Goal: Task Accomplishment & Management: Use online tool/utility

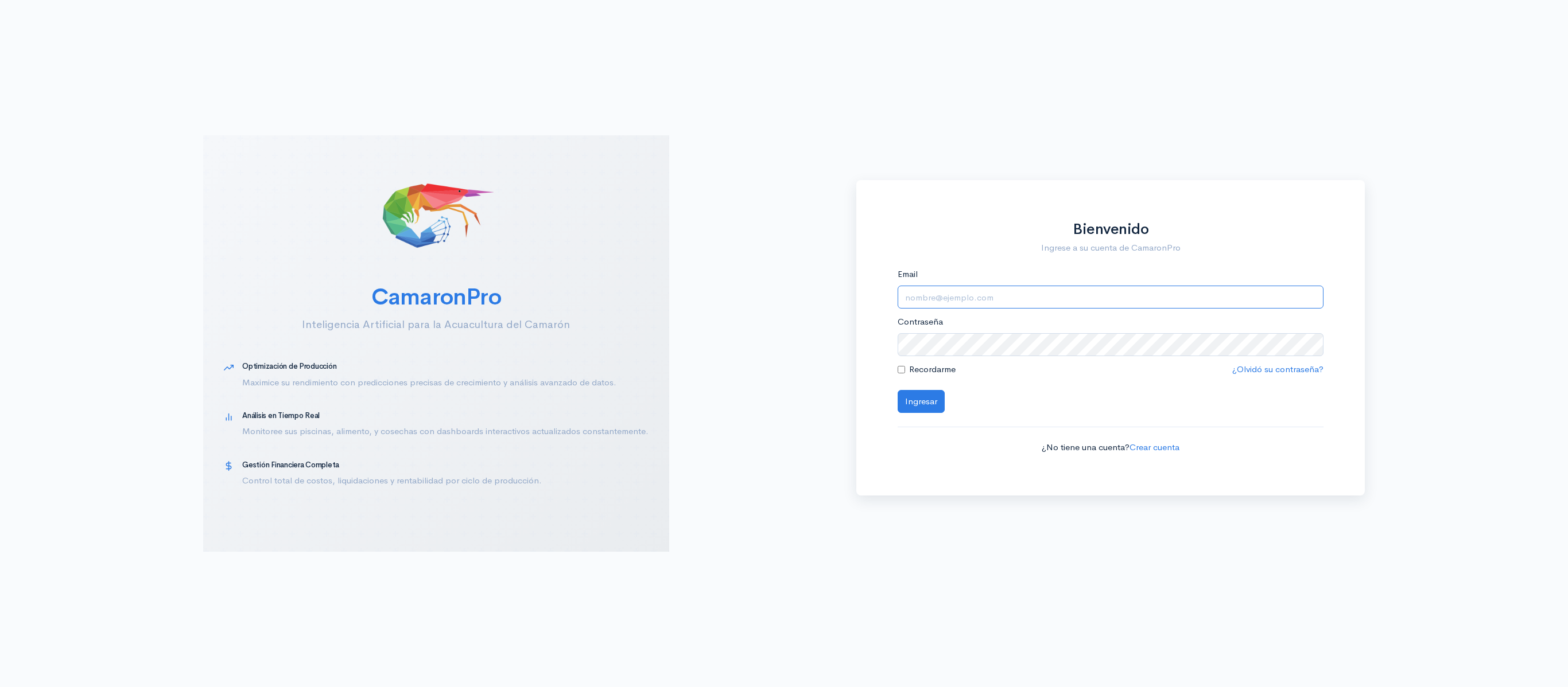
click at [1056, 299] on input "Email" at bounding box center [1111, 297] width 426 height 23
type input "[EMAIL_ADDRESS][DOMAIN_NAME]"
click at [964, 363] on div "Recordarme ¿Olvidó su contraseña?" at bounding box center [1111, 370] width 426 height 13
click at [897, 390] on button "Ingresar" at bounding box center [921, 402] width 47 height 23
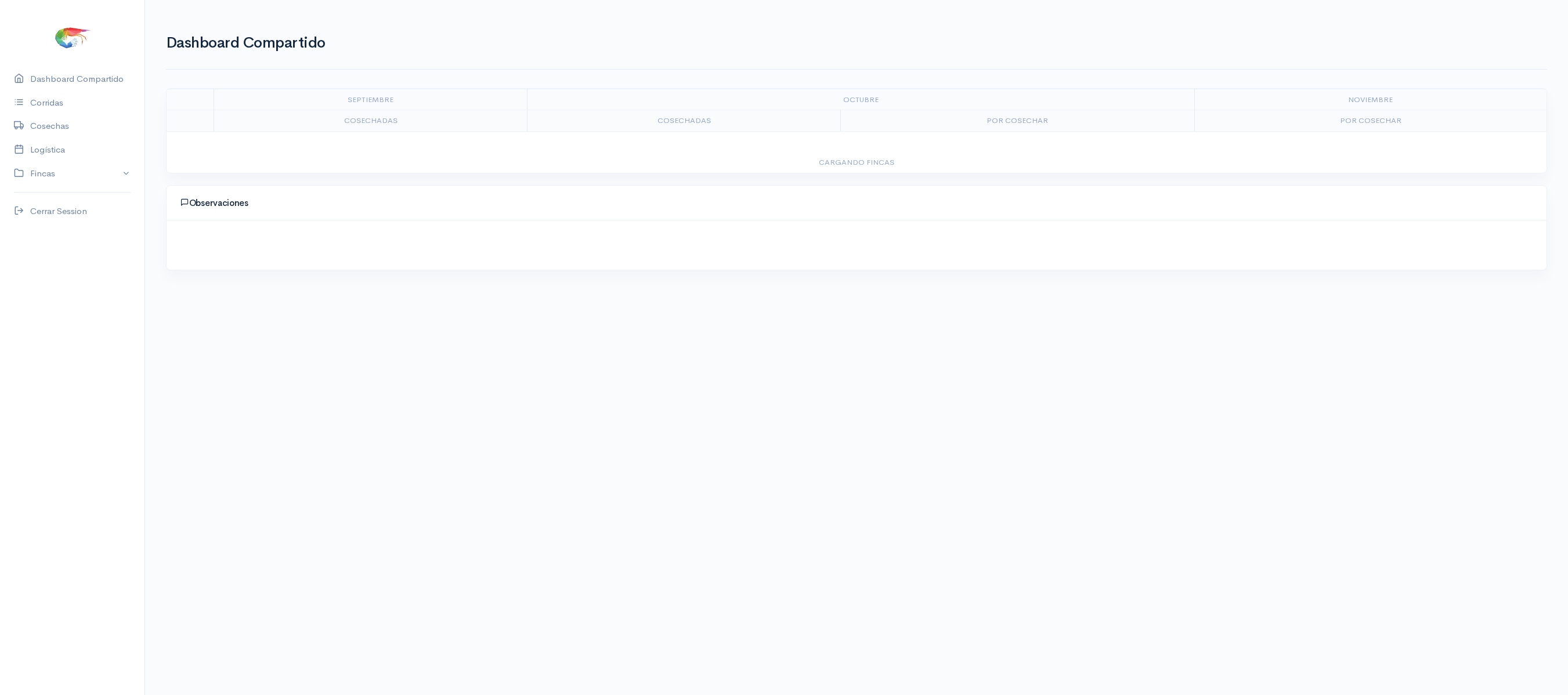
click at [990, 339] on body "Caesa 1 Caesa 2 Fimasa 1 Fimasa 2 Fimasa 3 Pantrusko Pantrusko 2 Recorcholis Re…" at bounding box center [784, 368] width 1568 height 695
click at [75, 149] on link "Logística" at bounding box center [72, 150] width 144 height 24
click at [228, 79] on link "Gantt" at bounding box center [230, 80] width 23 height 42
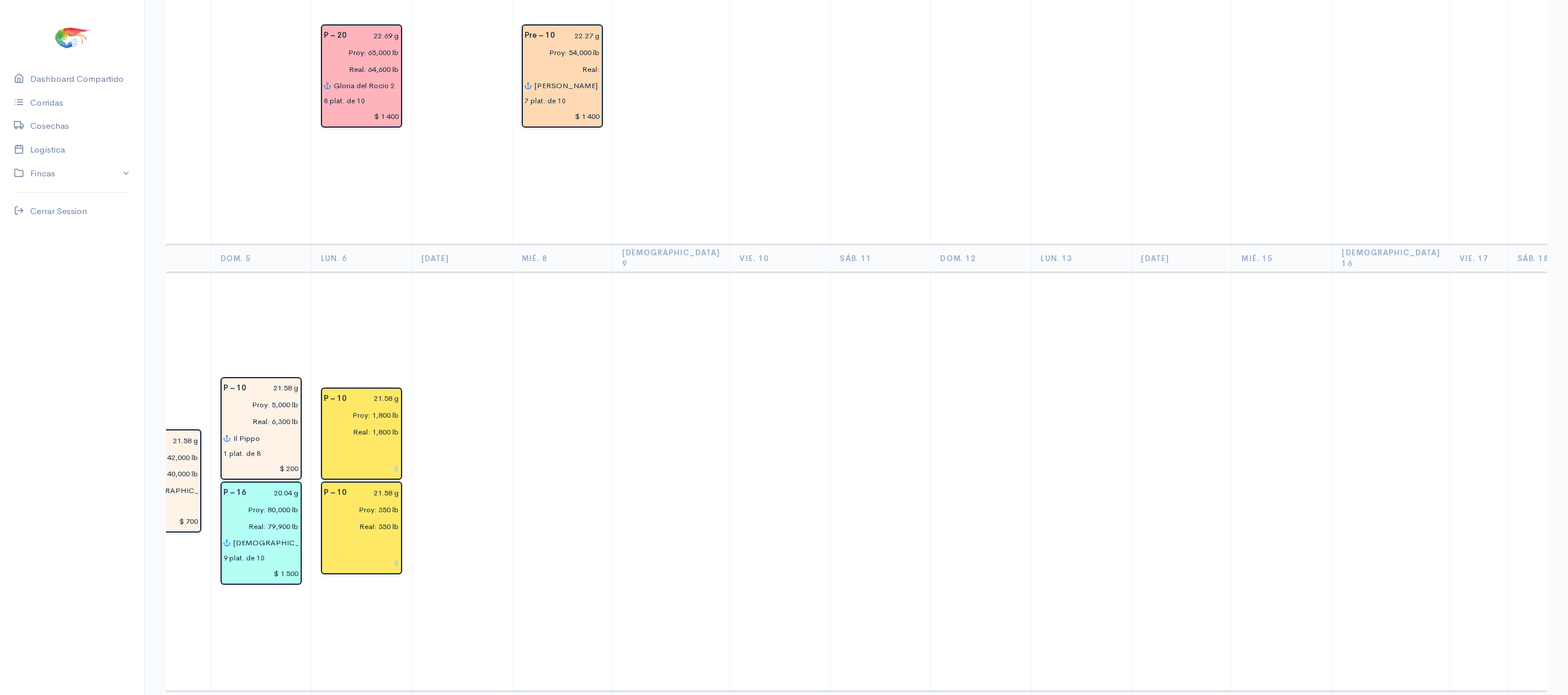
scroll to position [909, 0]
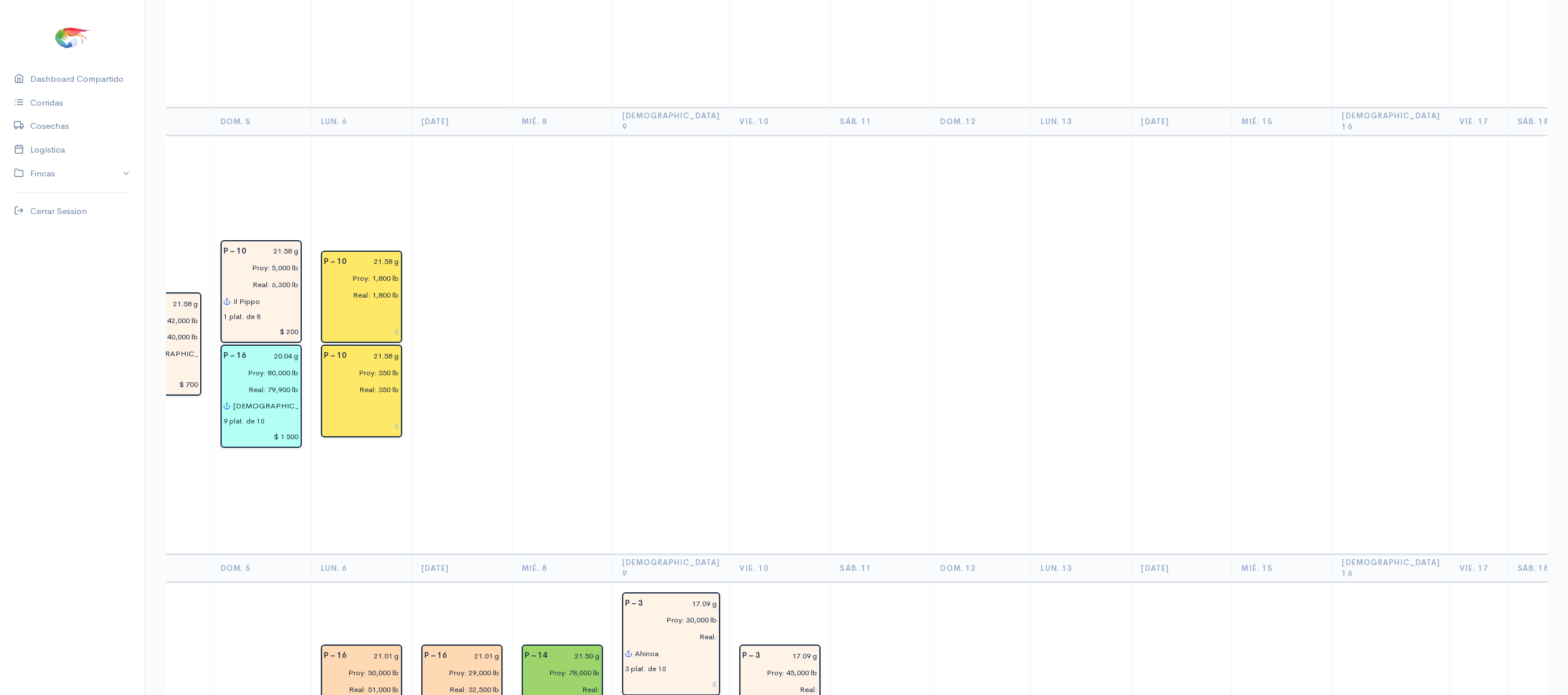
drag, startPoint x: 799, startPoint y: 290, endPoint x: 582, endPoint y: 193, distance: 237.7
click at [582, 193] on td at bounding box center [562, 345] width 100 height 419
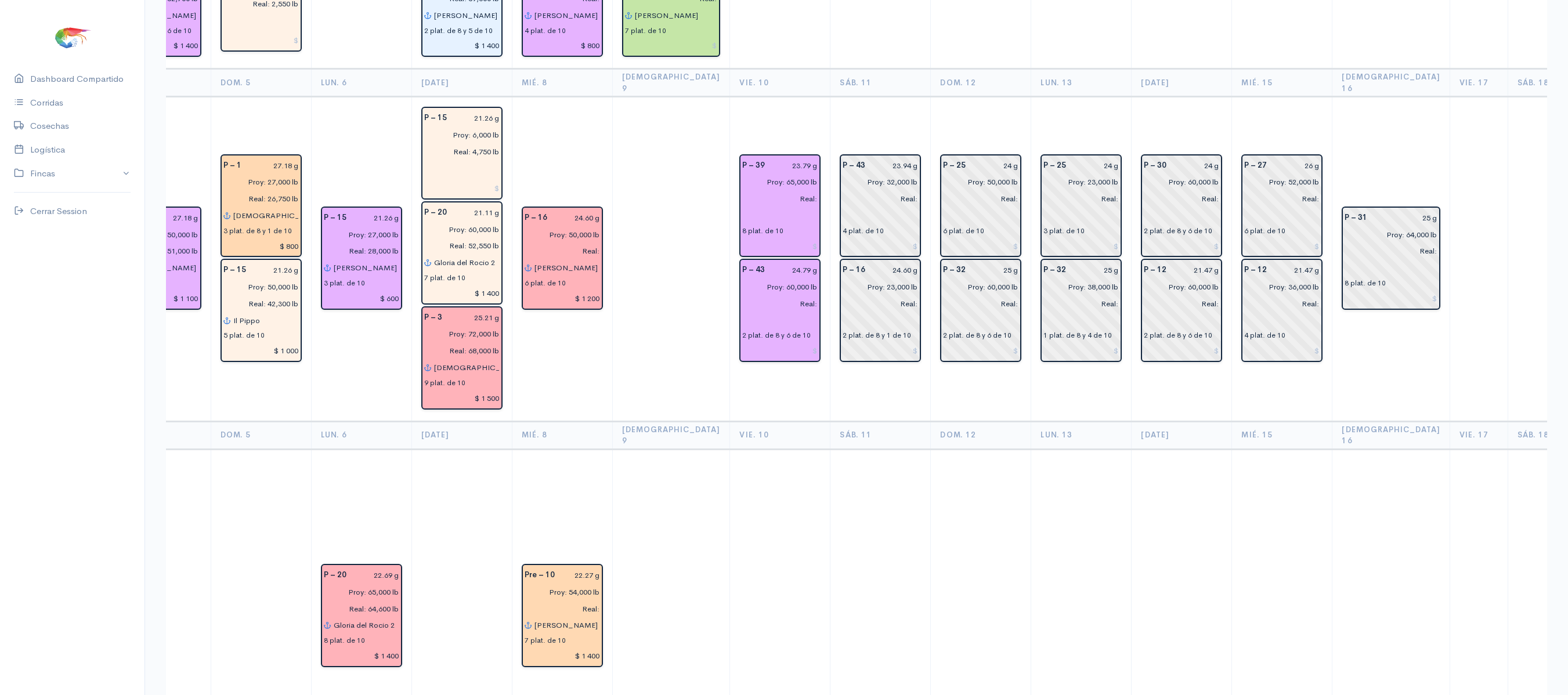
scroll to position [0, 0]
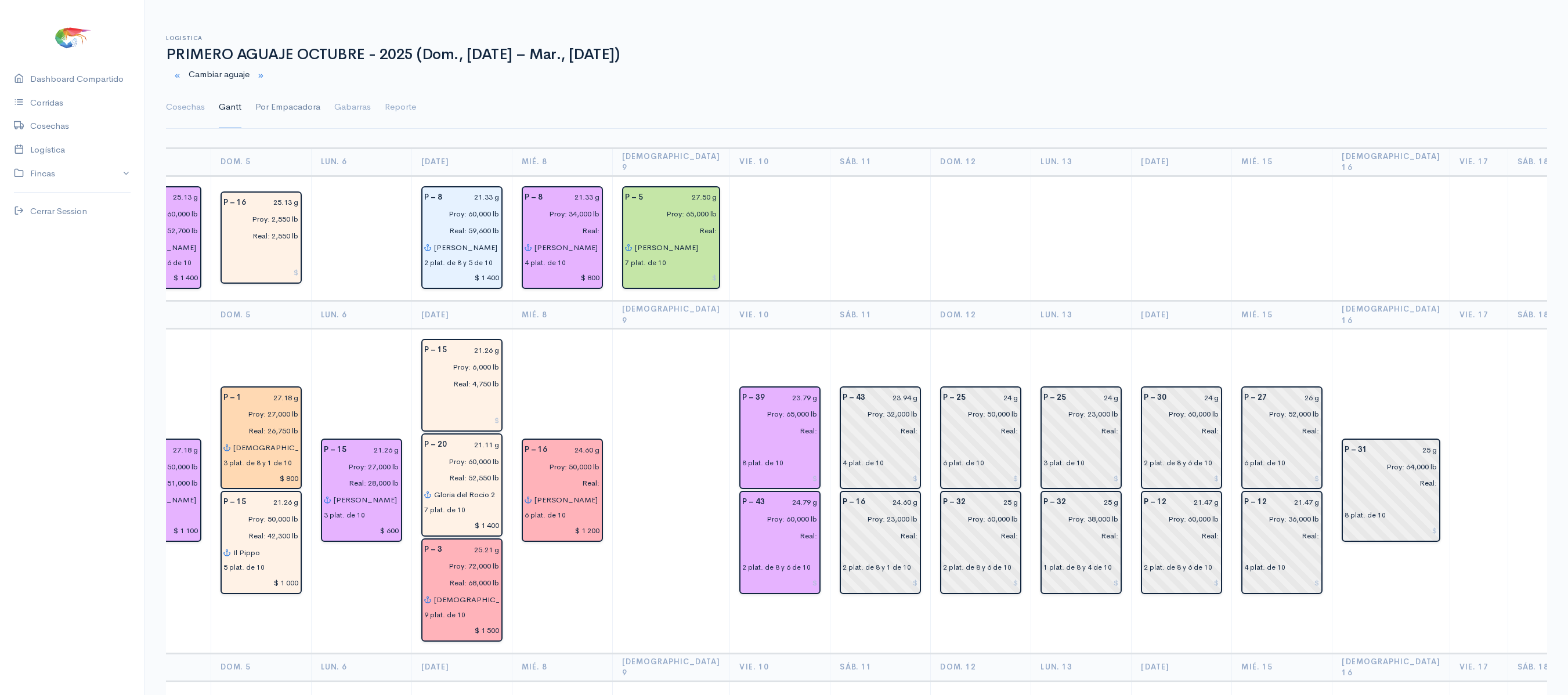
click at [284, 122] on link "Por Empacadora" at bounding box center [288, 107] width 65 height 42
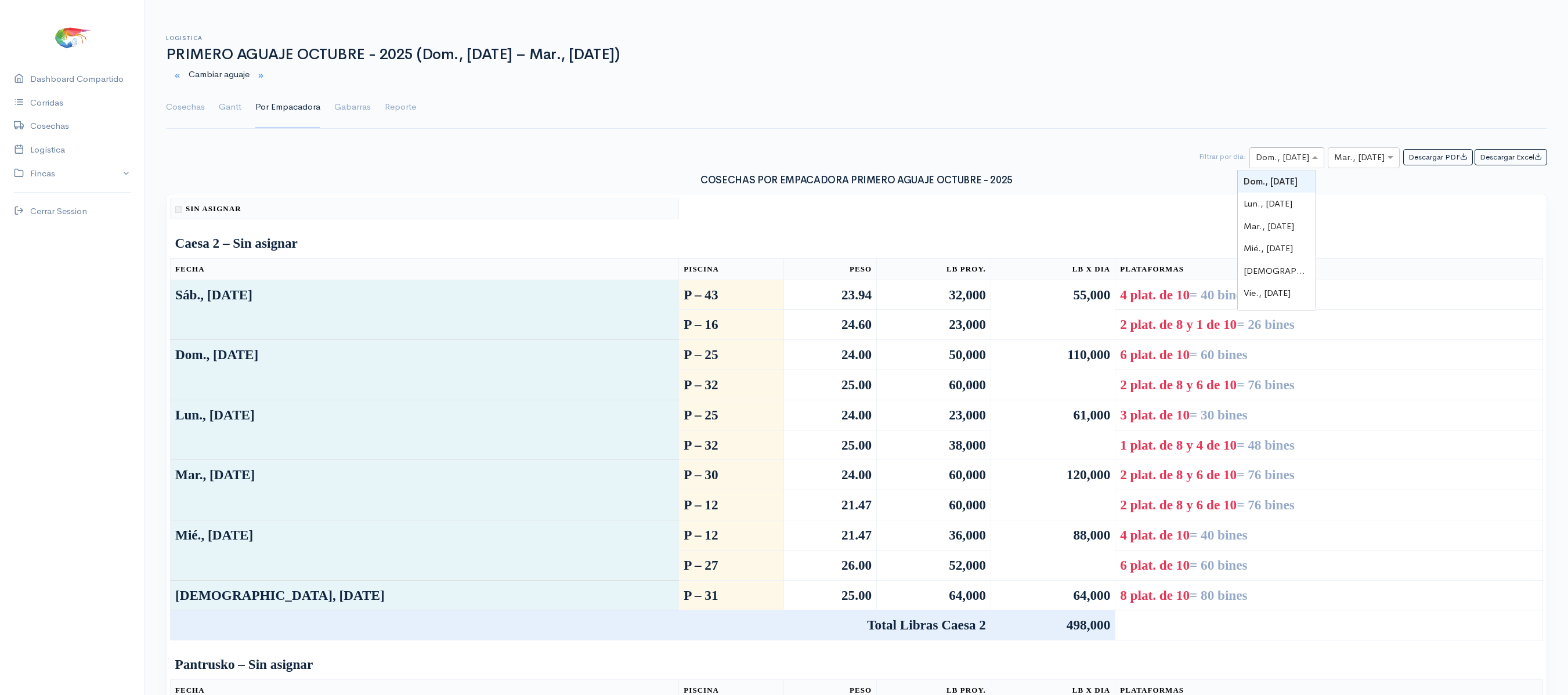
click at [1256, 158] on input "text" at bounding box center [1277, 158] width 42 height 14
type input "9"
type input "10"
click at [1353, 161] on input "text" at bounding box center [1353, 158] width 38 height 14
type input "10"
